Goal: Complete application form

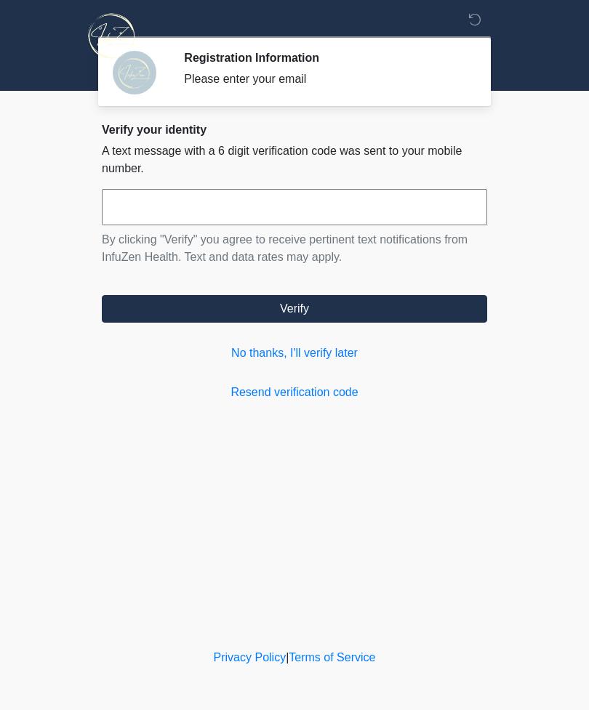
click at [335, 352] on link "No thanks, I'll verify later" at bounding box center [294, 352] width 385 height 17
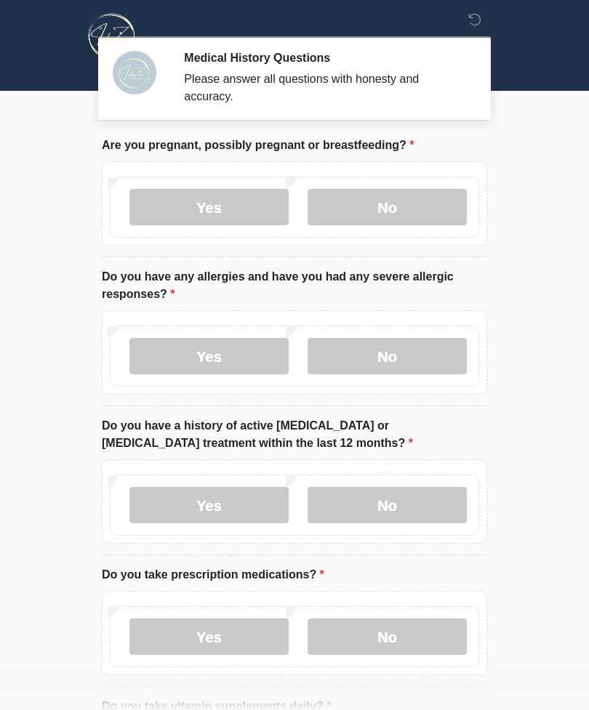
click at [408, 203] on label "No" at bounding box center [386, 207] width 159 height 36
click at [416, 347] on label "No" at bounding box center [386, 356] width 159 height 36
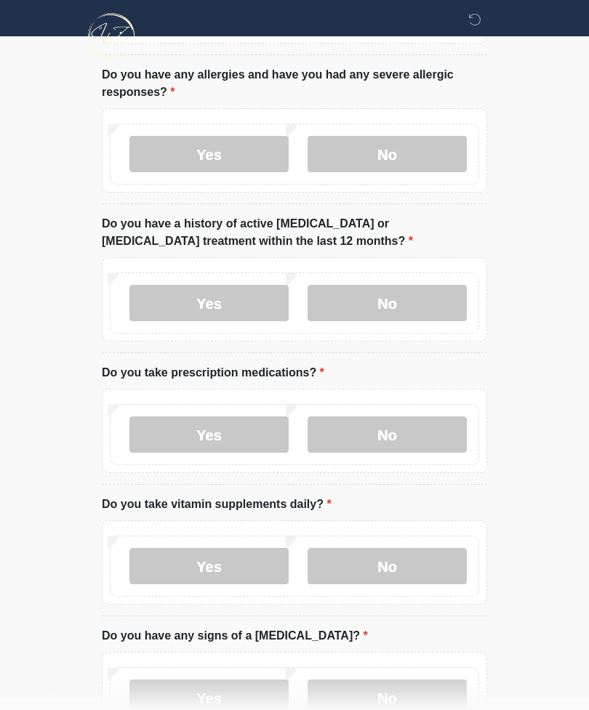
scroll to position [208, 0]
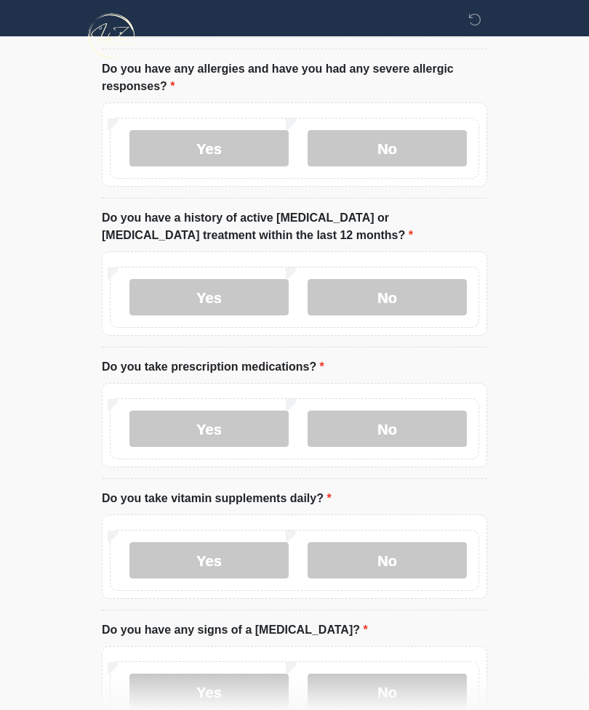
click at [431, 296] on label "No" at bounding box center [386, 297] width 159 height 36
click at [265, 425] on label "Yes" at bounding box center [208, 429] width 159 height 36
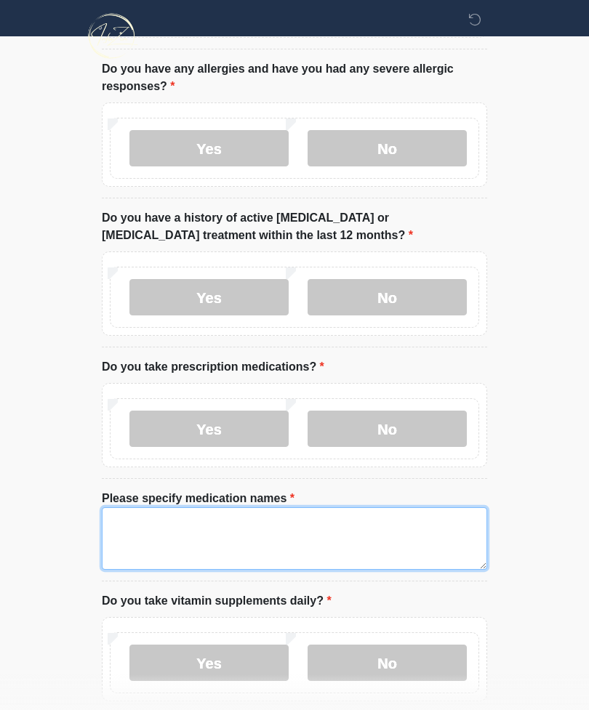
click at [319, 529] on textarea "Please specify medication names" at bounding box center [294, 538] width 385 height 62
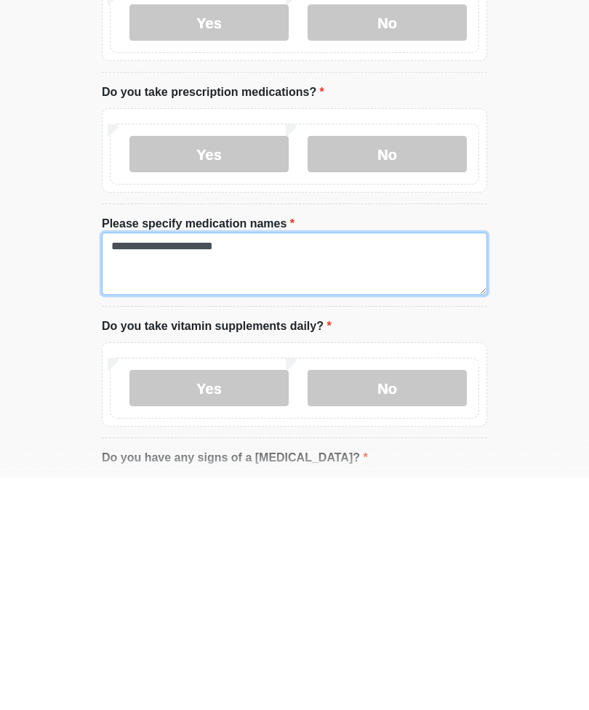
type textarea "**********"
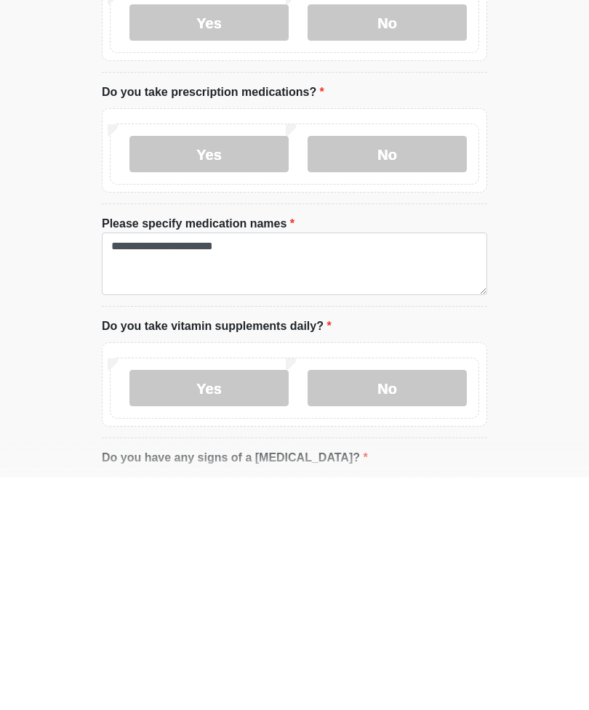
click at [390, 602] on label "No" at bounding box center [386, 620] width 159 height 36
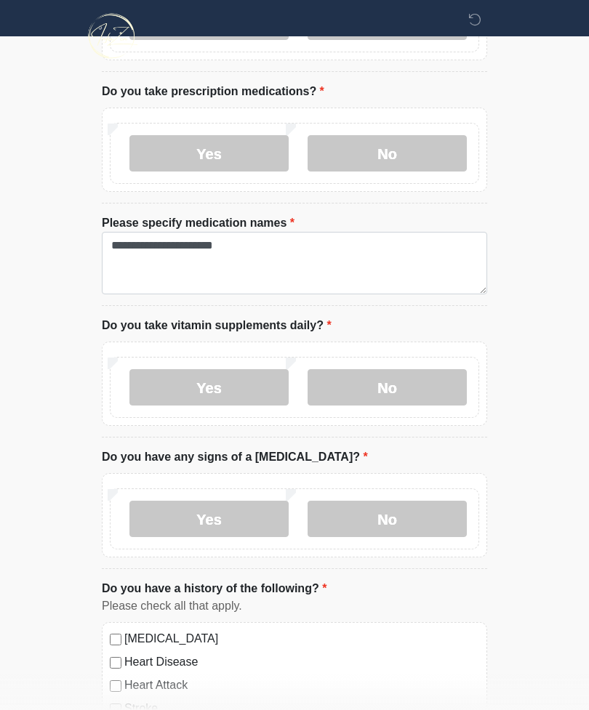
click at [404, 501] on label "No" at bounding box center [386, 519] width 159 height 36
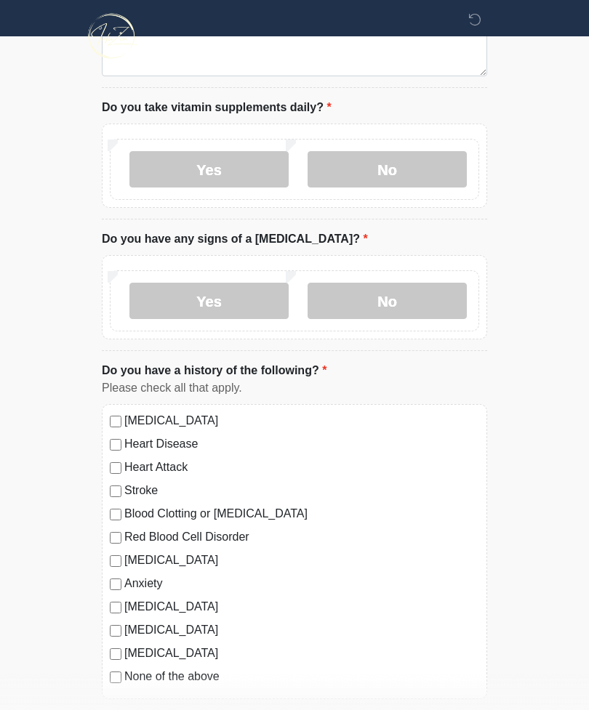
scroll to position [709, 0]
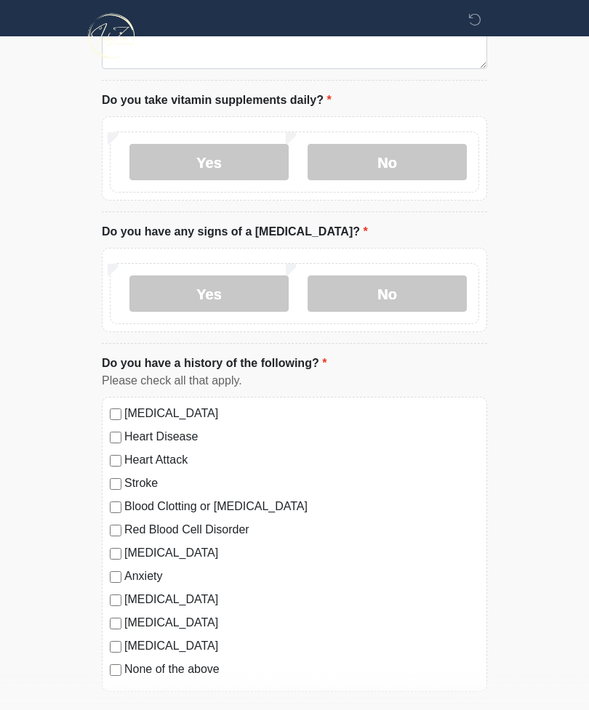
click at [204, 668] on label "None of the above" at bounding box center [301, 669] width 355 height 17
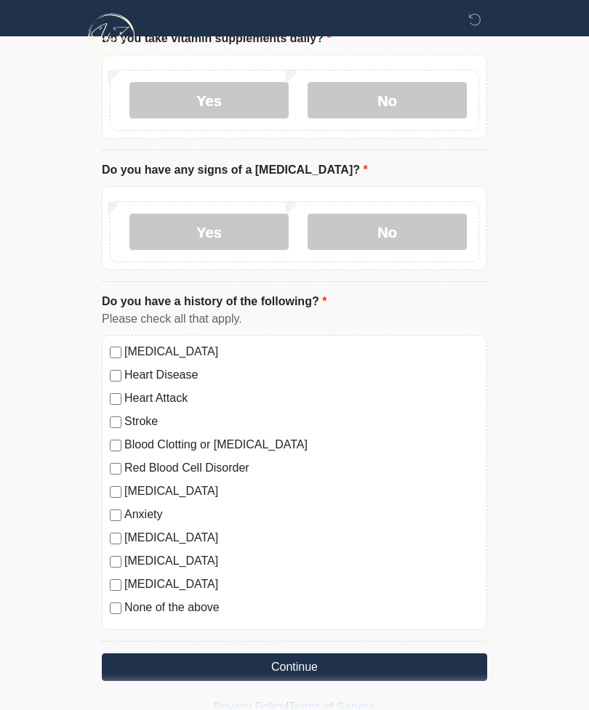
click at [338, 665] on button "Continue" at bounding box center [294, 667] width 385 height 28
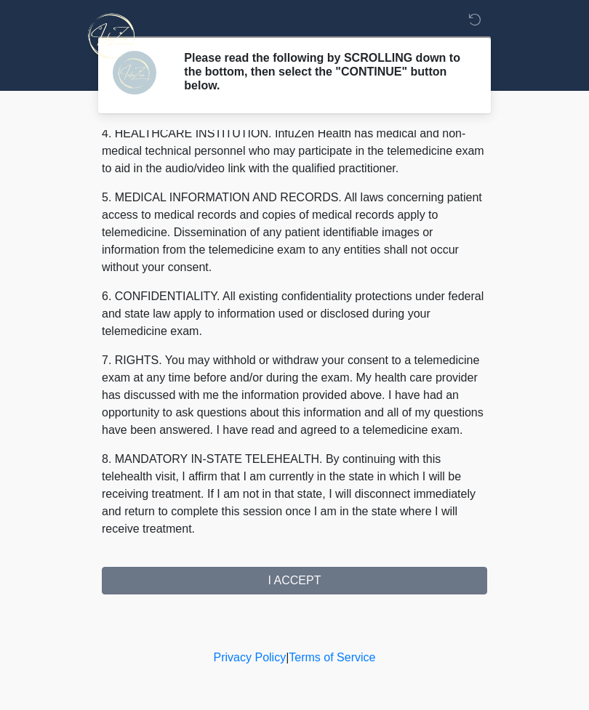
scroll to position [424, 0]
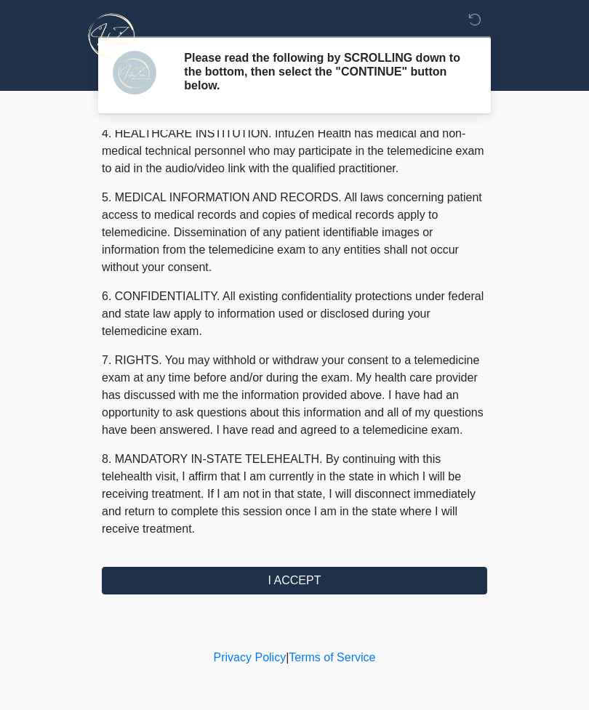
click at [355, 563] on div "1. PURPOSE. The purpose of this form is to obtain your consent for a telemedici…" at bounding box center [294, 362] width 385 height 464
click at [363, 581] on button "I ACCEPT" at bounding box center [294, 581] width 385 height 28
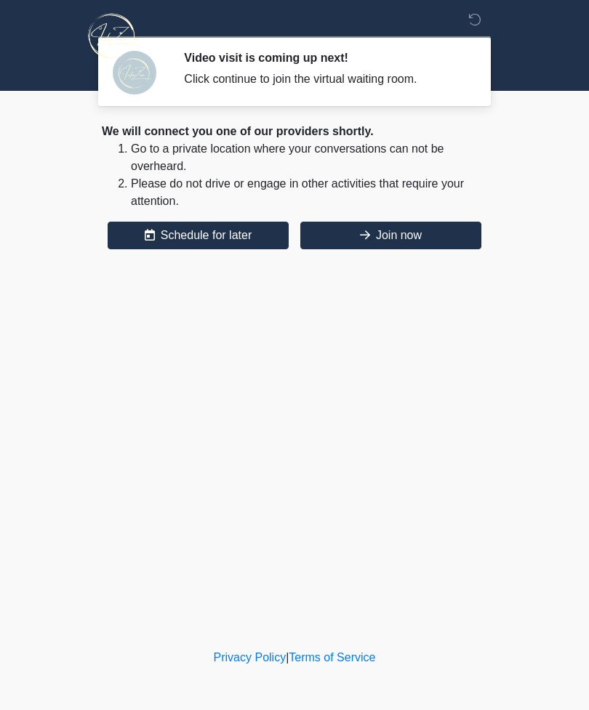
click at [450, 224] on button "Join now" at bounding box center [390, 236] width 181 height 28
